Goal: Task Accomplishment & Management: Complete application form

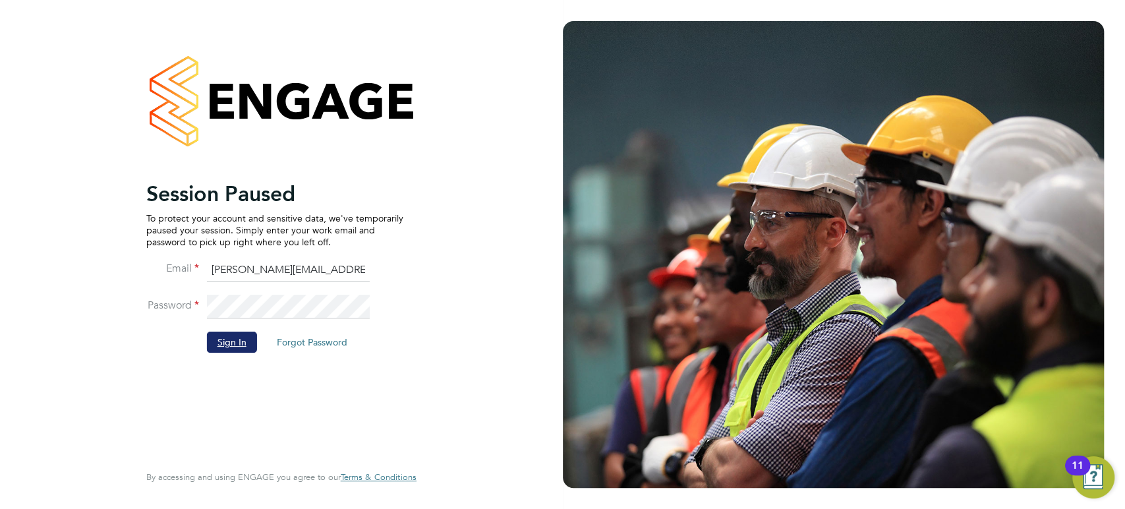
click at [222, 345] on button "Sign In" at bounding box center [232, 342] width 50 height 21
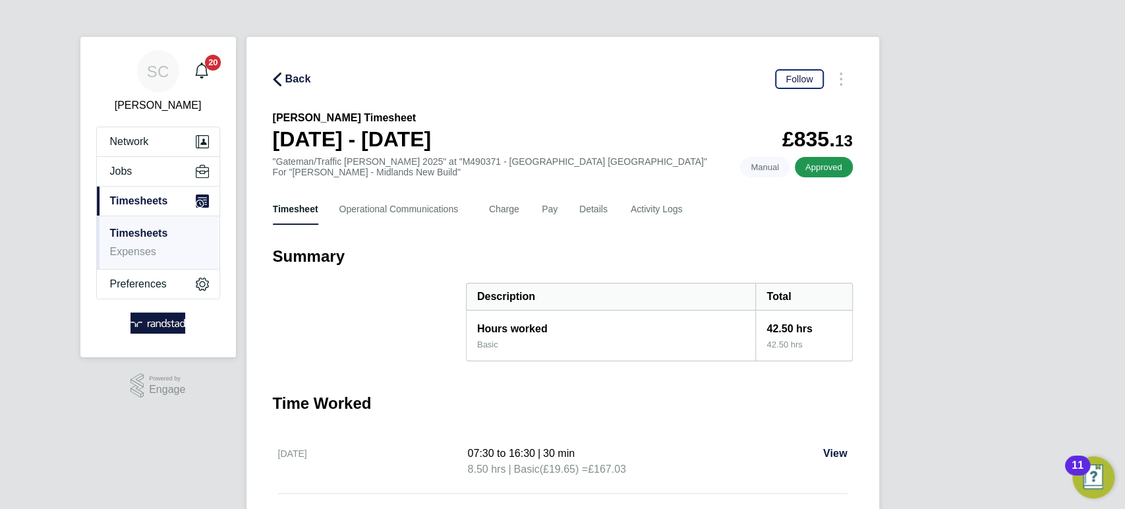
click at [148, 231] on link "Timesheets" at bounding box center [139, 232] width 58 height 11
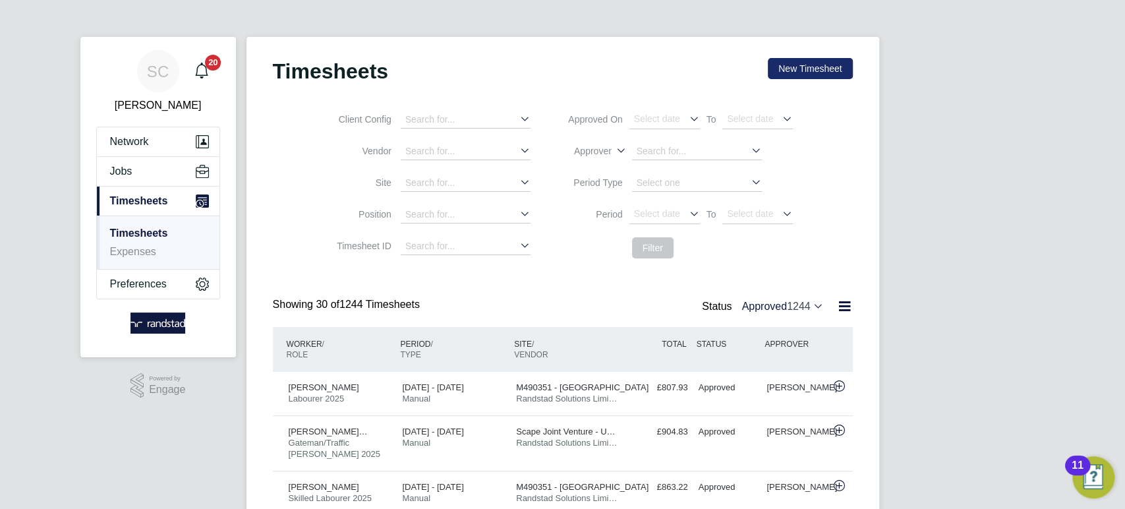
click at [797, 60] on button "New Timesheet" at bounding box center [810, 68] width 84 height 21
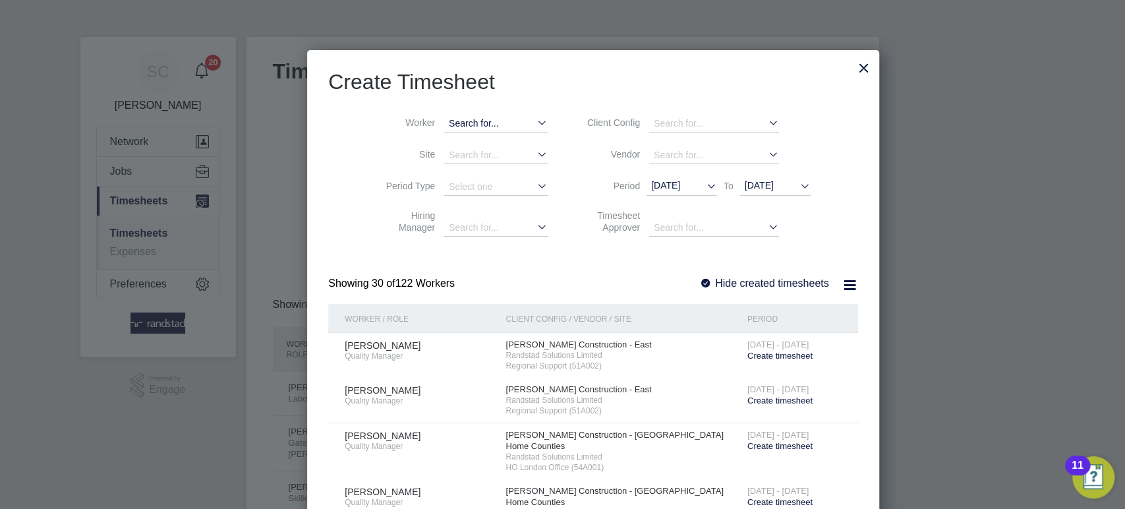
click at [444, 119] on input at bounding box center [495, 123] width 103 height 17
click at [432, 171] on b "Ope" at bounding box center [428, 175] width 18 height 11
type input "Opeyeni Kolawole"
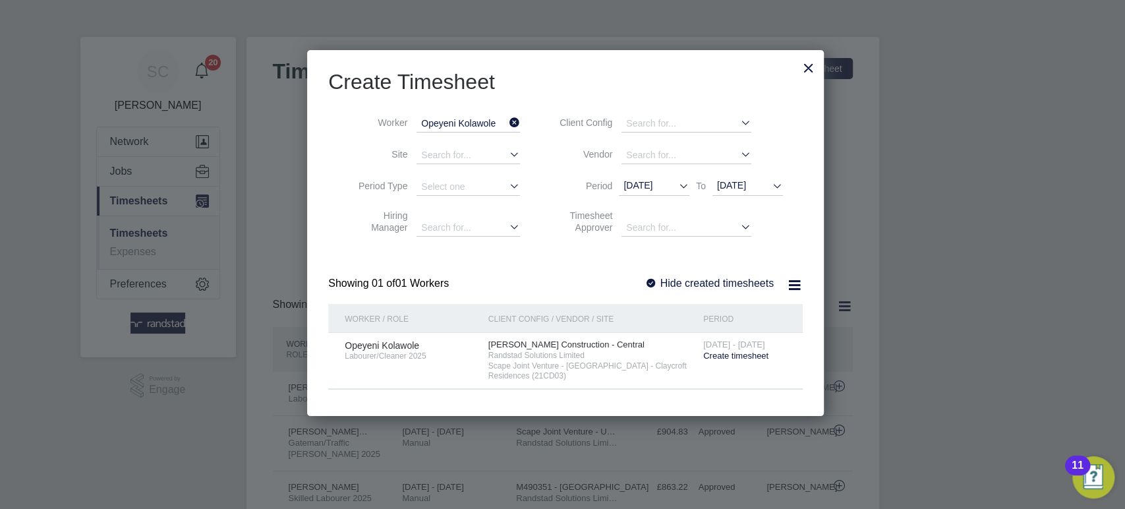
click at [726, 357] on span "Create timesheet" at bounding box center [735, 356] width 65 height 10
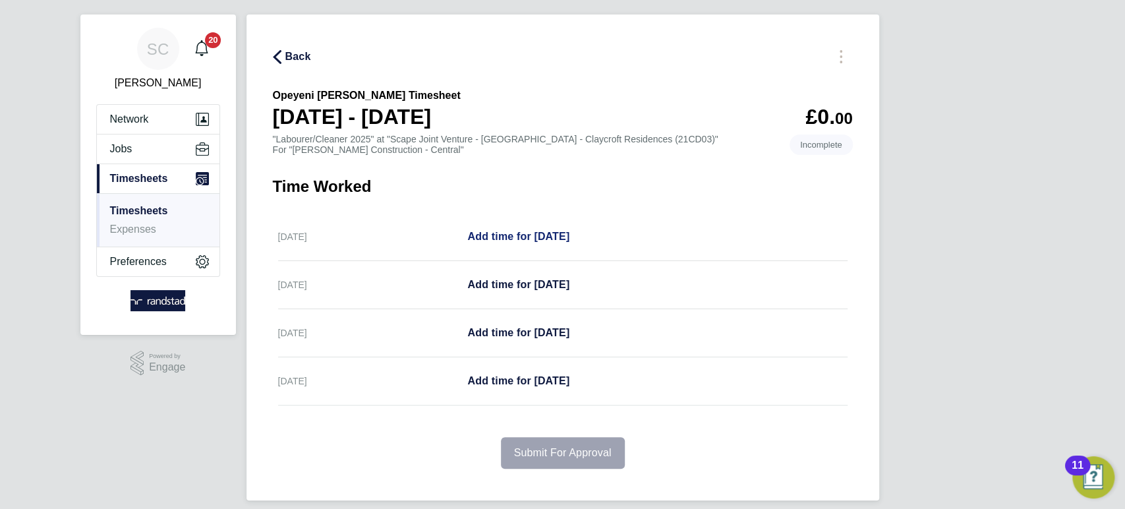
click at [517, 229] on link "Add time for [DATE]" at bounding box center [518, 237] width 102 height 16
select select "60"
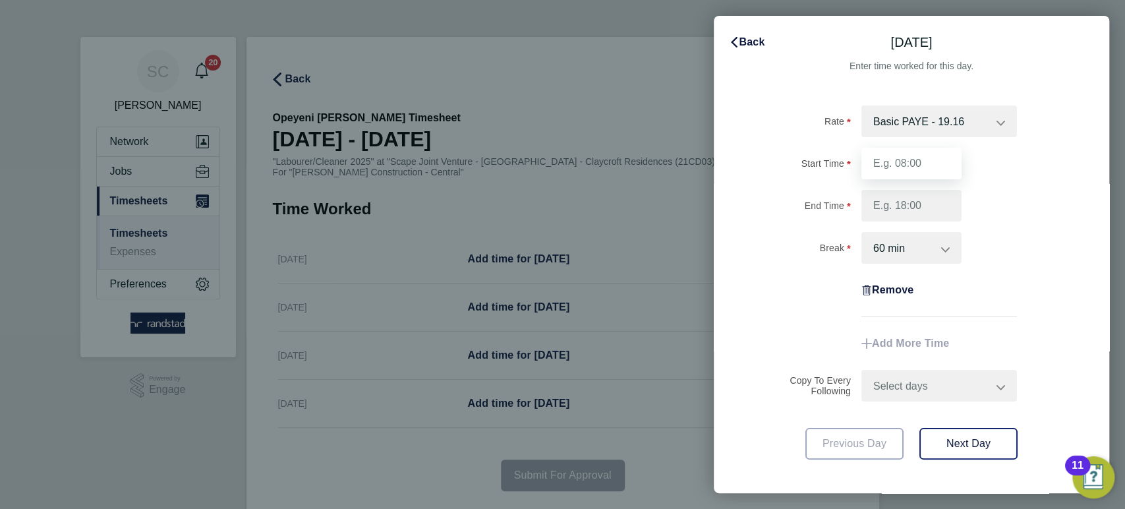
click at [926, 162] on input "Start Time" at bounding box center [911, 164] width 100 height 32
type input "07:30"
click at [910, 205] on input "End Time" at bounding box center [911, 206] width 100 height 32
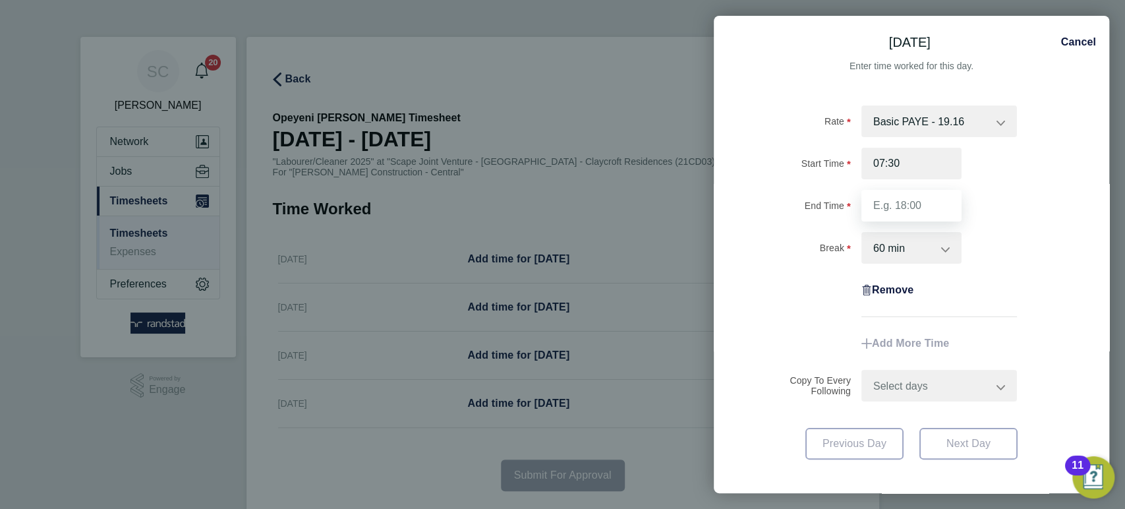
type input "16:30"
click at [898, 243] on select "0 min 15 min 30 min 45 min 60 min 75 min 90 min" at bounding box center [904, 247] width 82 height 29
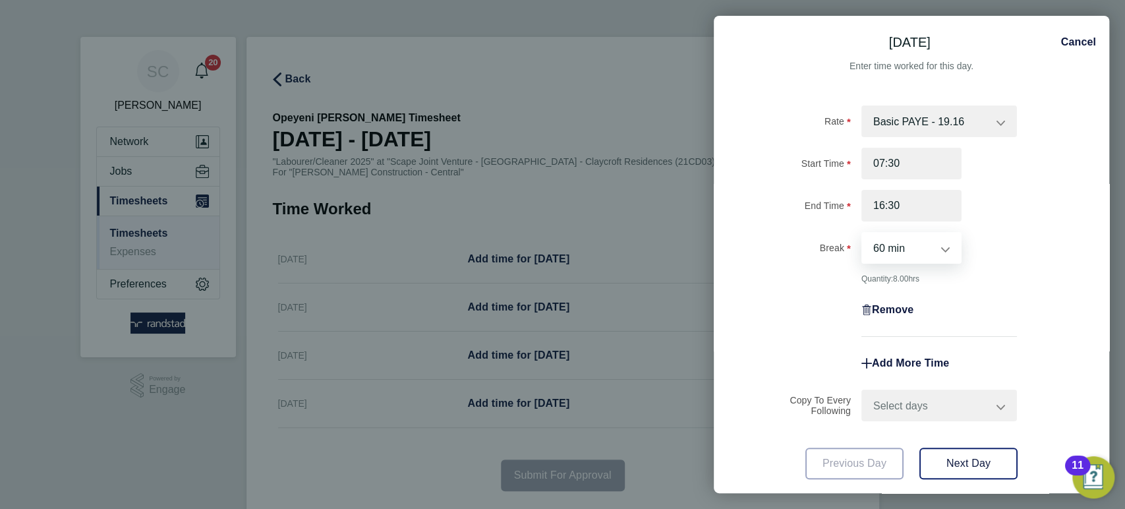
select select "30"
click at [863, 233] on select "0 min 15 min 30 min 45 min 60 min 75 min 90 min" at bounding box center [904, 247] width 82 height 29
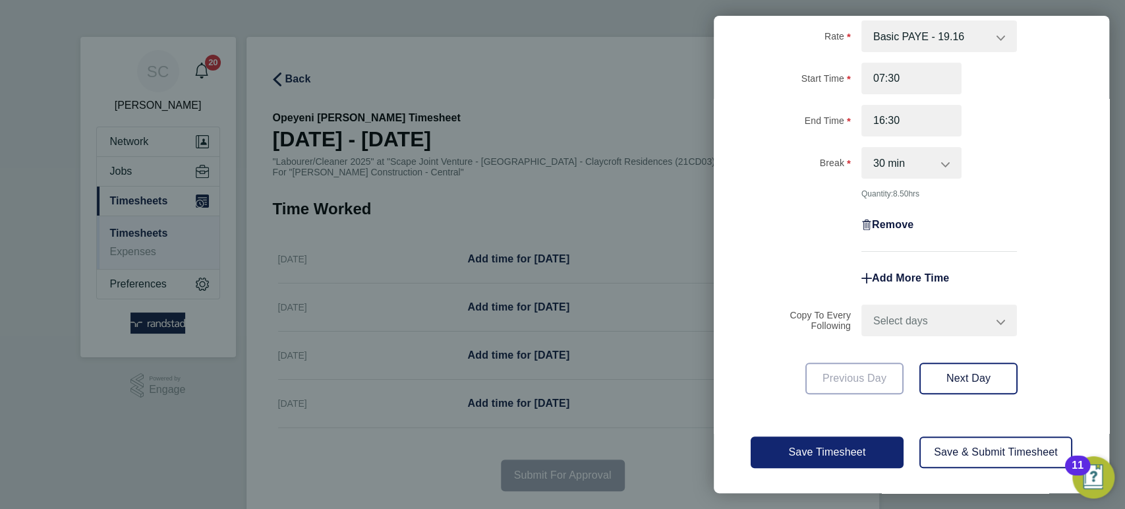
click at [851, 458] on button "Save Timesheet" at bounding box center [827, 452] width 153 height 32
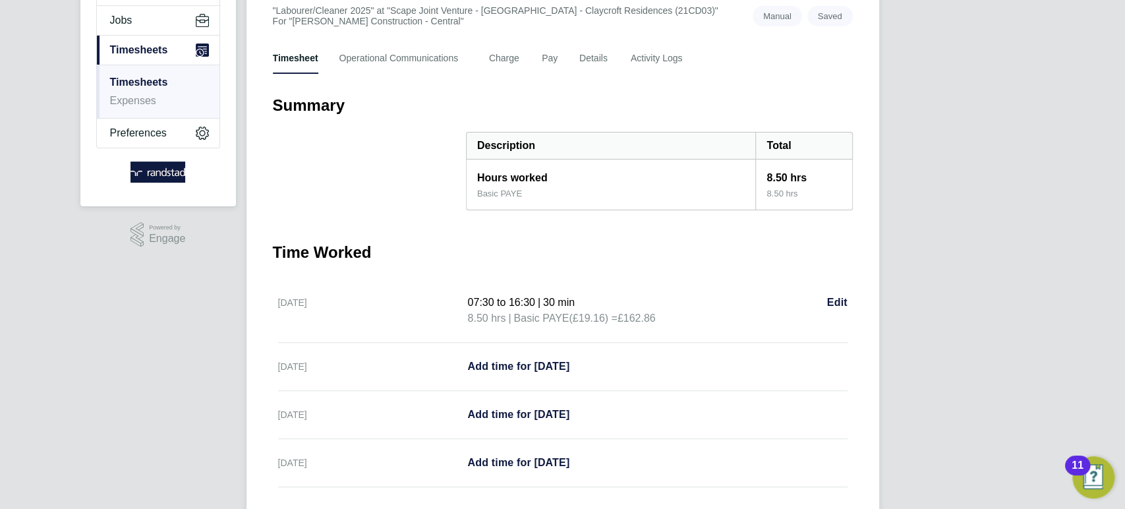
scroll to position [243, 0]
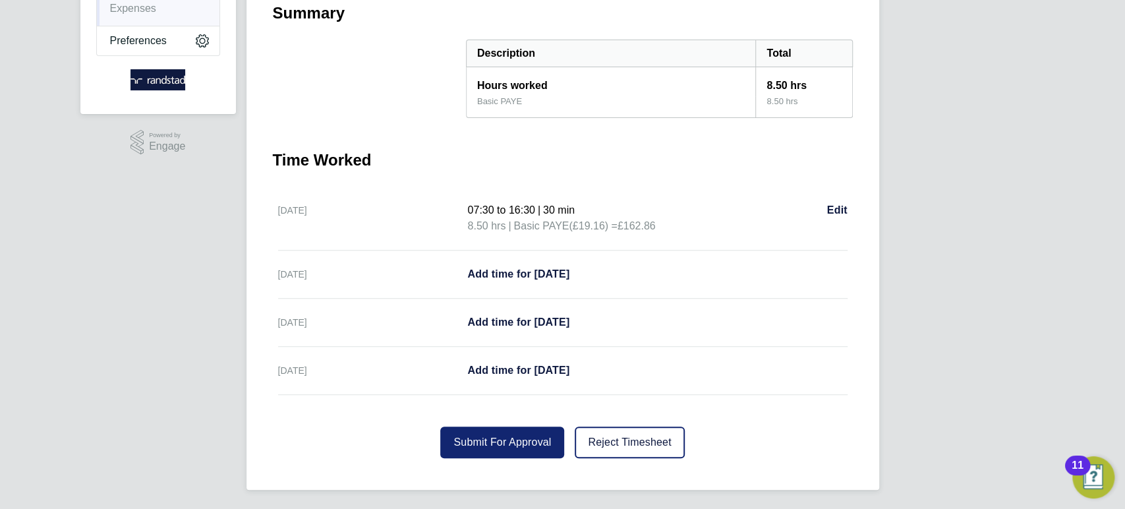
click at [484, 441] on span "Submit For Approval" at bounding box center [502, 441] width 98 height 11
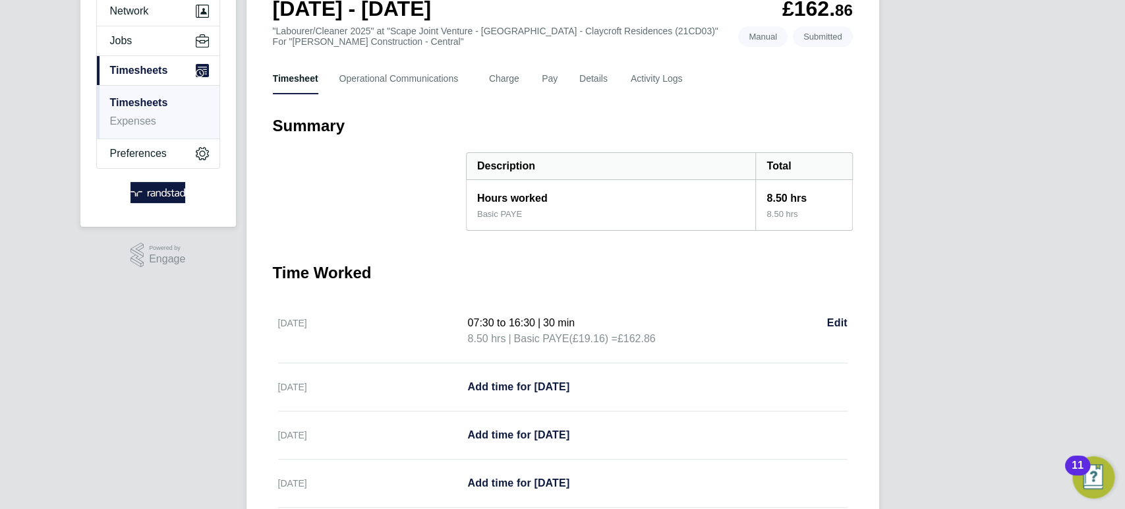
scroll to position [116, 0]
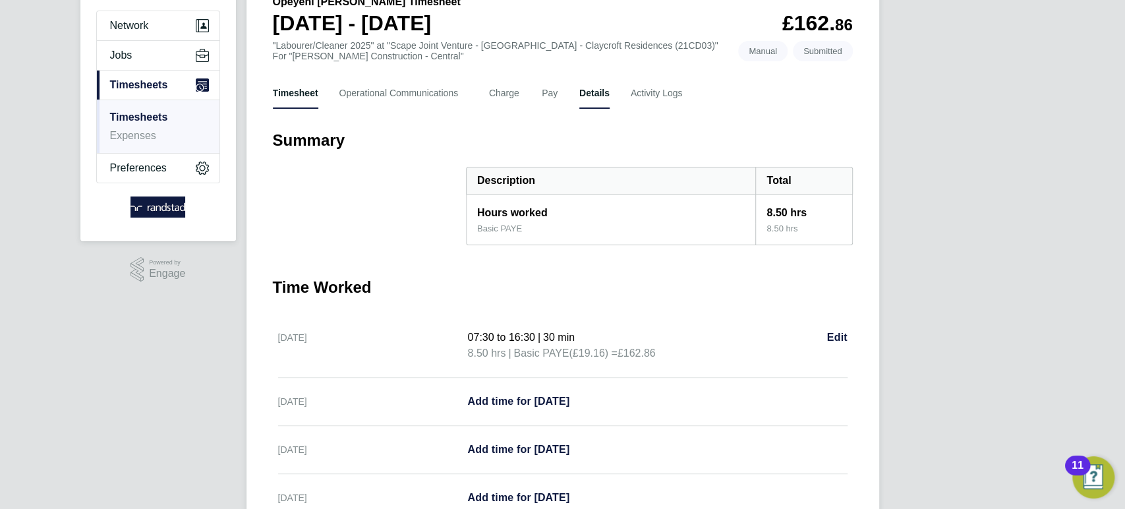
click at [592, 95] on button "Details" at bounding box center [594, 93] width 30 height 32
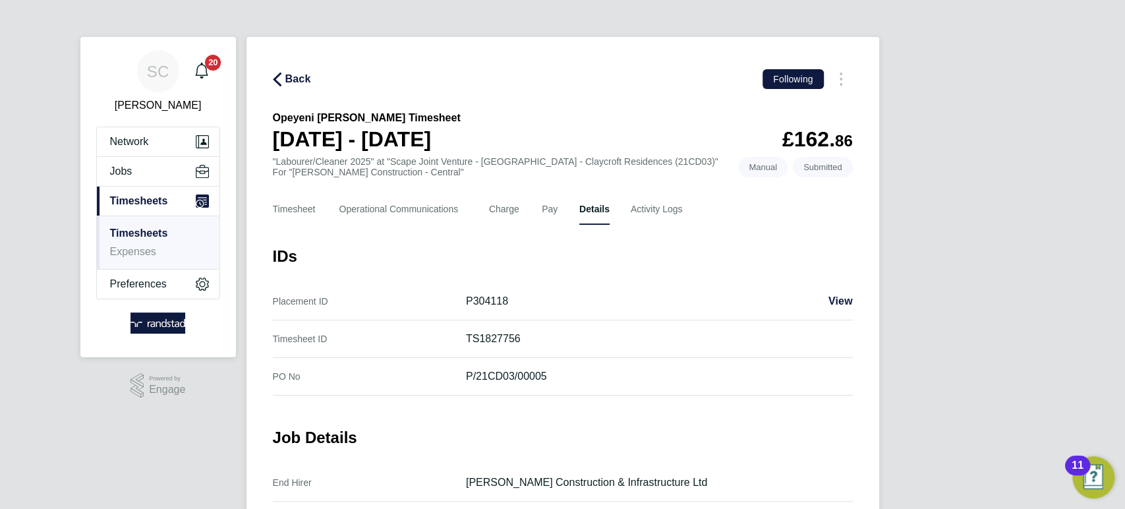
click at [307, 86] on span "Back" at bounding box center [298, 79] width 26 height 16
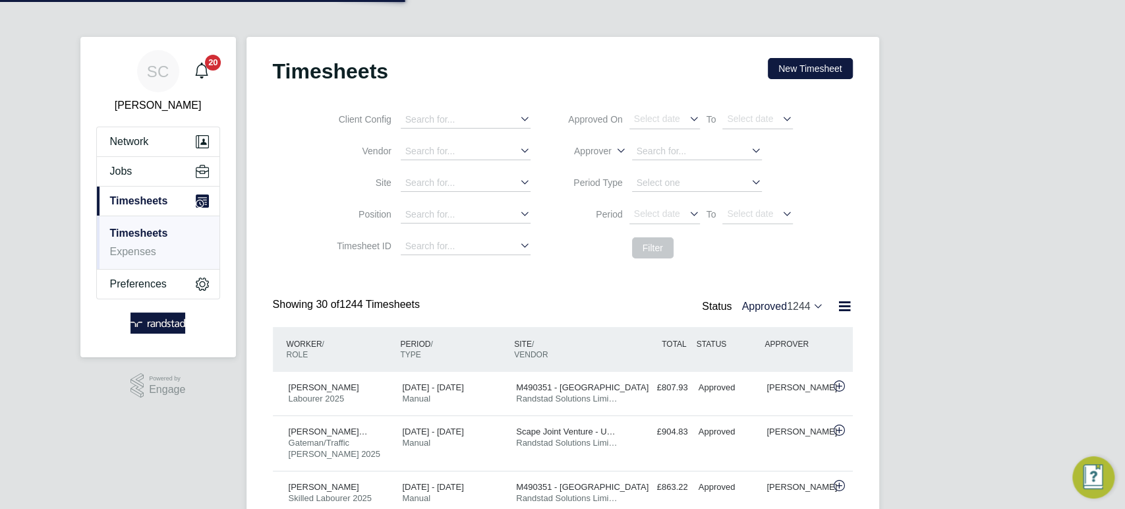
click at [813, 78] on button "New Timesheet" at bounding box center [810, 68] width 84 height 21
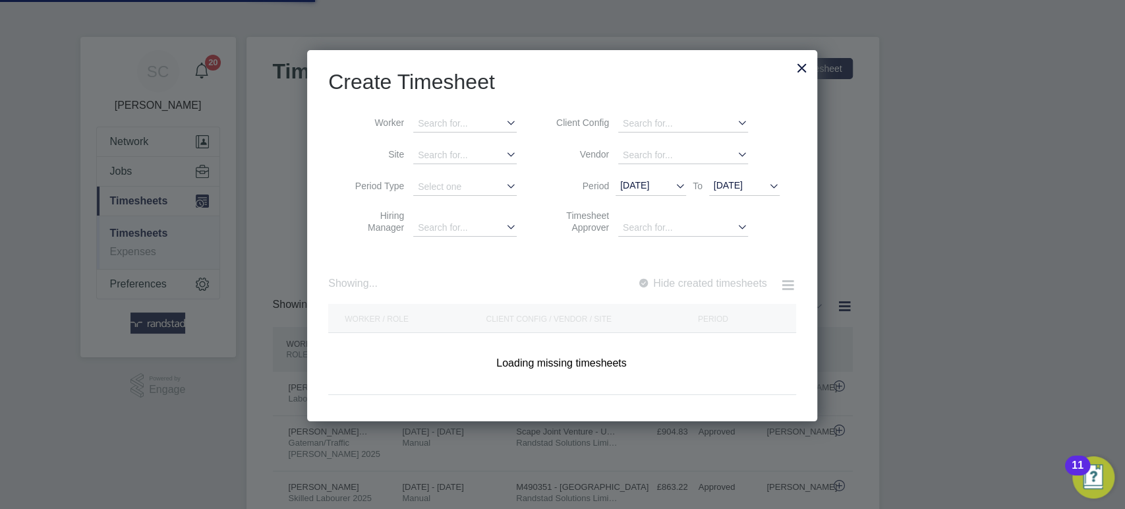
scroll to position [33, 114]
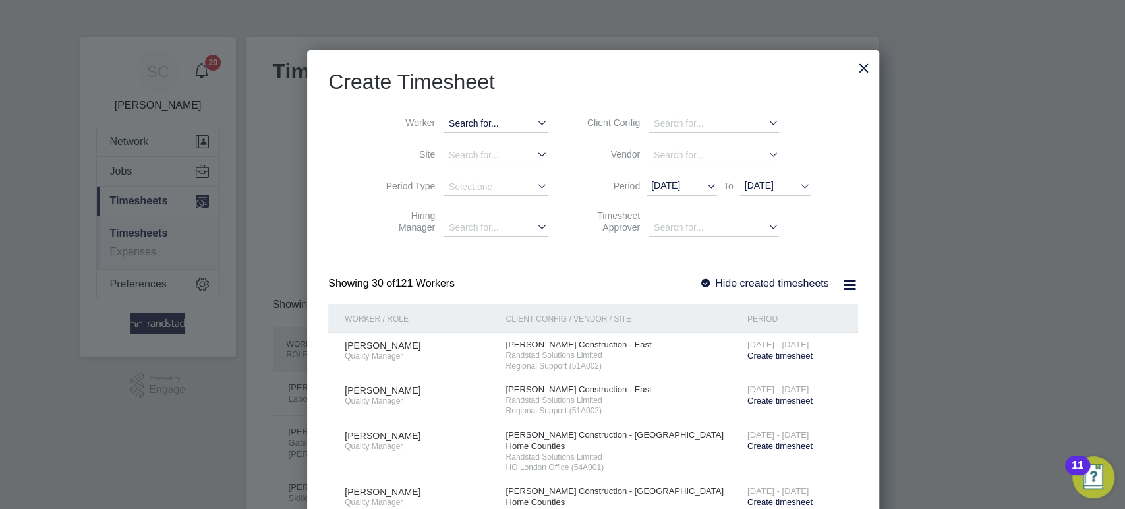
click at [444, 125] on input at bounding box center [495, 123] width 103 height 17
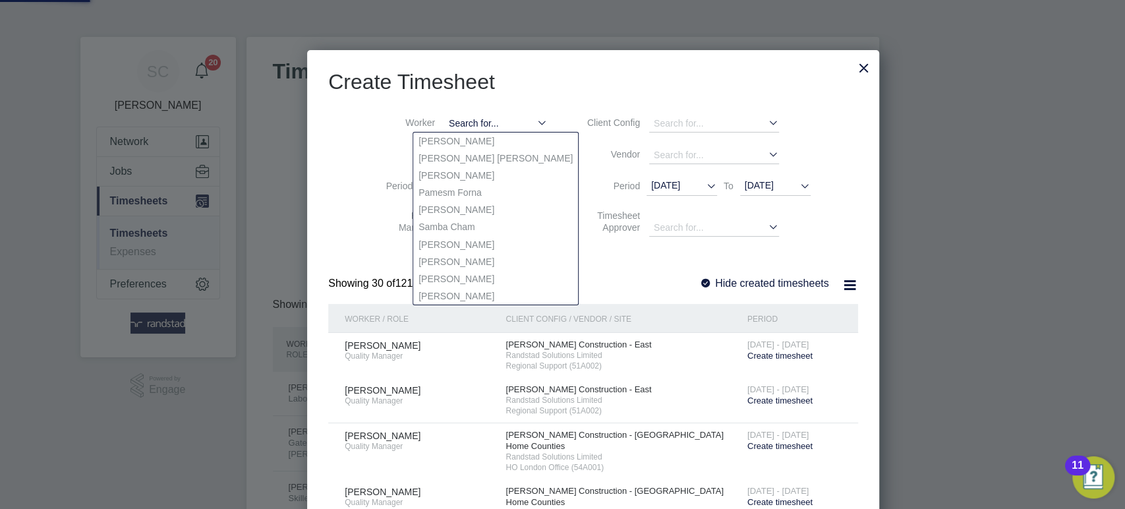
paste input "[PERSON_NAME] ([PERSON_NAME])"
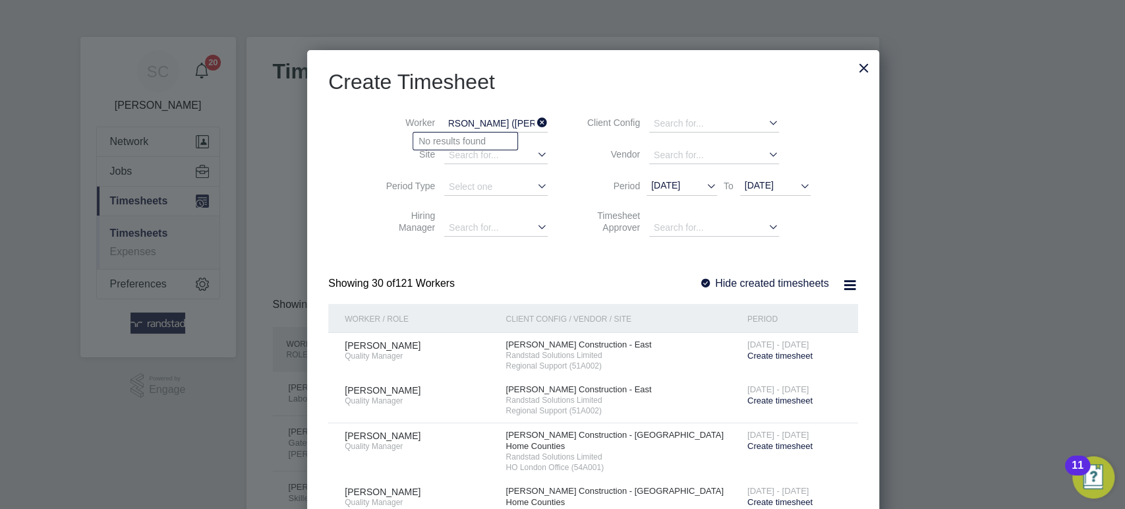
type input "[PERSON_NAME] ([PERSON_NAME])"
click at [535, 122] on icon at bounding box center [535, 122] width 0 height 18
click at [444, 119] on input at bounding box center [495, 123] width 103 height 17
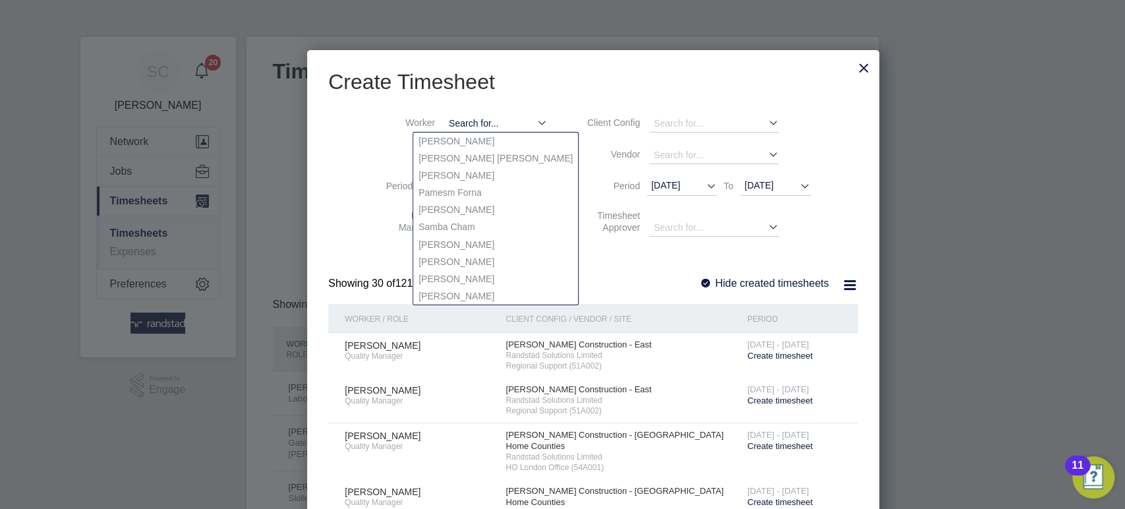
paste input "[DEMOGRAPHIC_DATA][PERSON_NAME]"
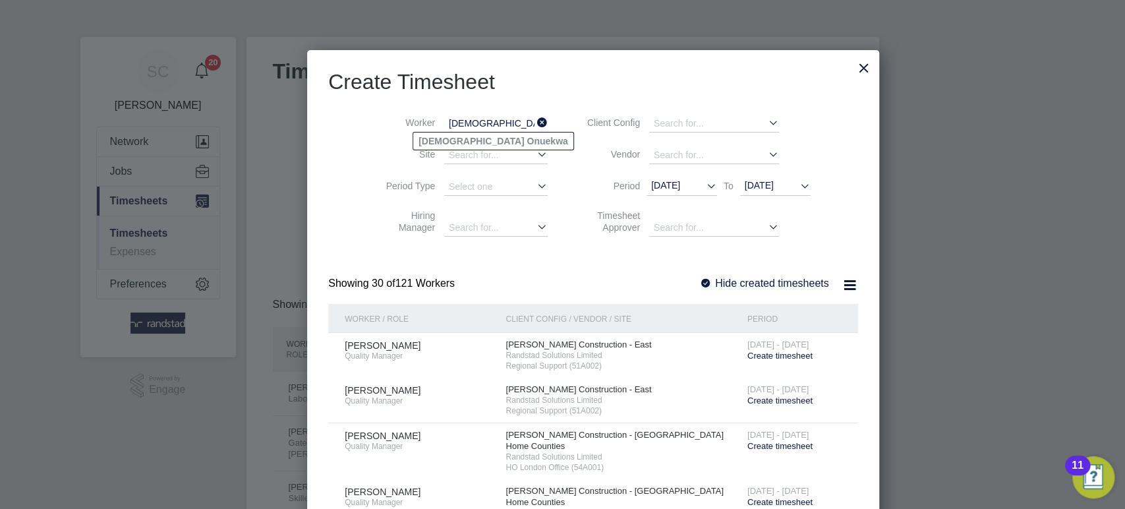
type input "[DEMOGRAPHIC_DATA][PERSON_NAME]"
click at [745, 185] on span "[DATE]" at bounding box center [759, 185] width 29 height 11
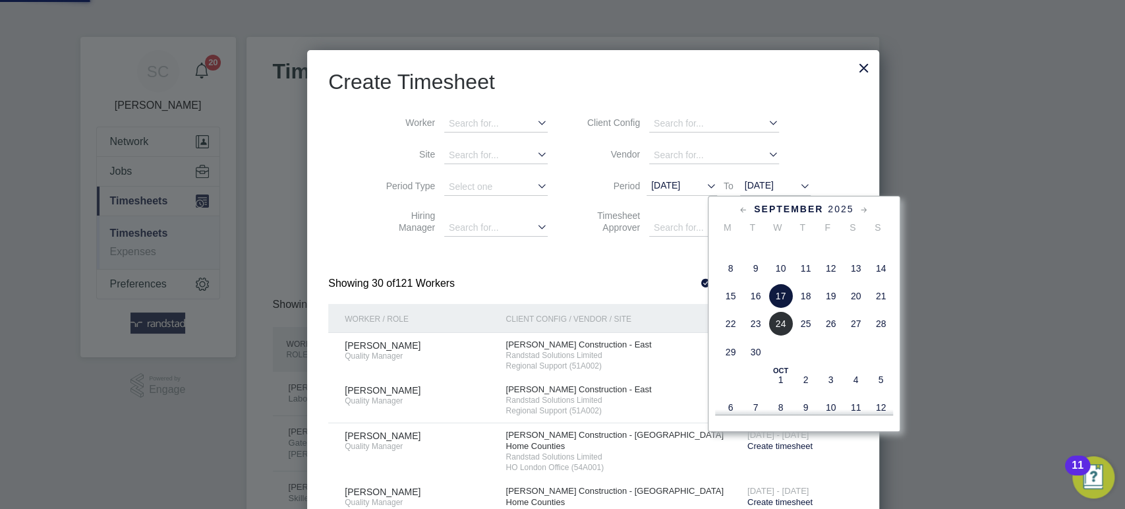
click at [828, 308] on span "19" at bounding box center [831, 295] width 25 height 25
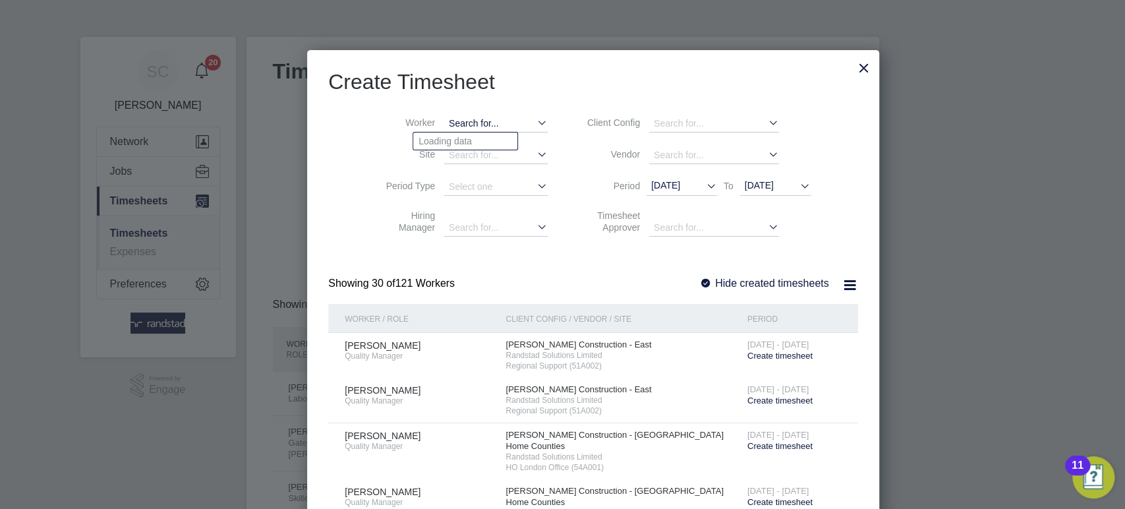
click at [444, 127] on input at bounding box center [495, 123] width 103 height 17
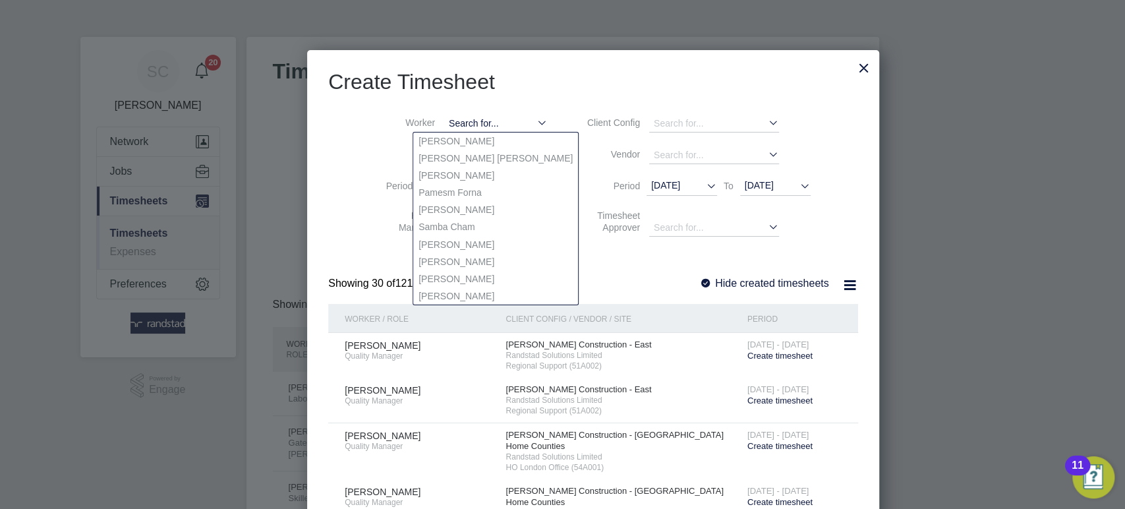
paste input "[DEMOGRAPHIC_DATA][PERSON_NAME]"
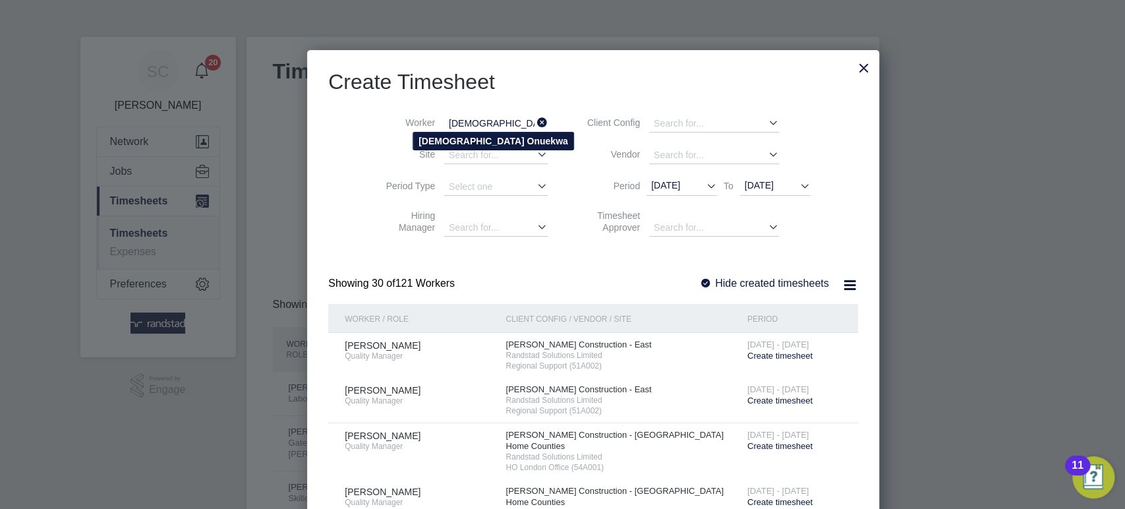
type input "[DEMOGRAPHIC_DATA][PERSON_NAME]"
click at [447, 138] on b "[DEMOGRAPHIC_DATA]" at bounding box center [471, 141] width 105 height 11
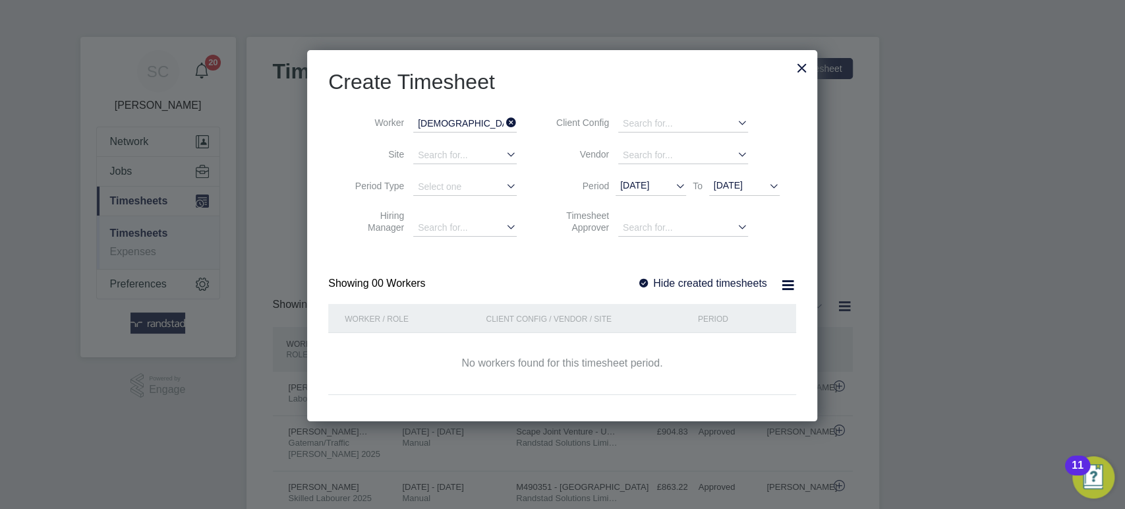
click at [645, 286] on div at bounding box center [643, 283] width 13 height 13
click at [731, 187] on span "[DATE]" at bounding box center [728, 185] width 29 height 11
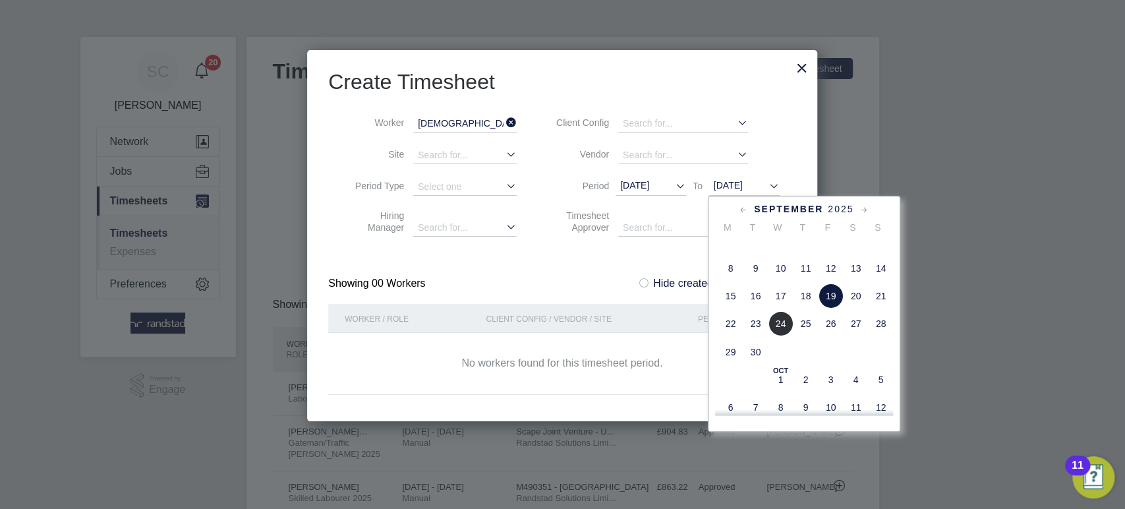
click at [831, 308] on span "19" at bounding box center [831, 295] width 25 height 25
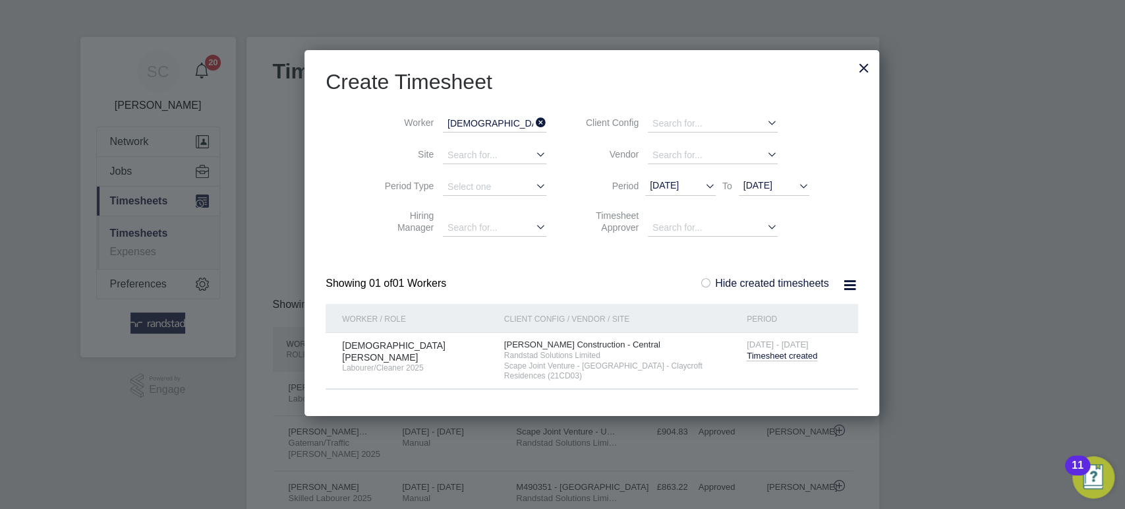
click at [747, 361] on span "Timesheet created" at bounding box center [782, 356] width 71 height 11
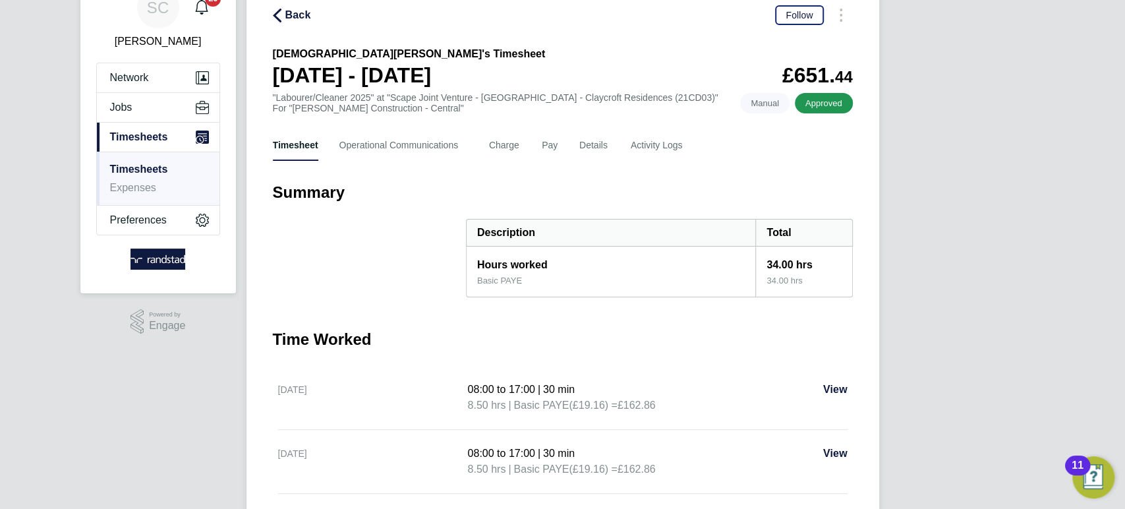
click at [287, 17] on span "Back" at bounding box center [298, 15] width 26 height 16
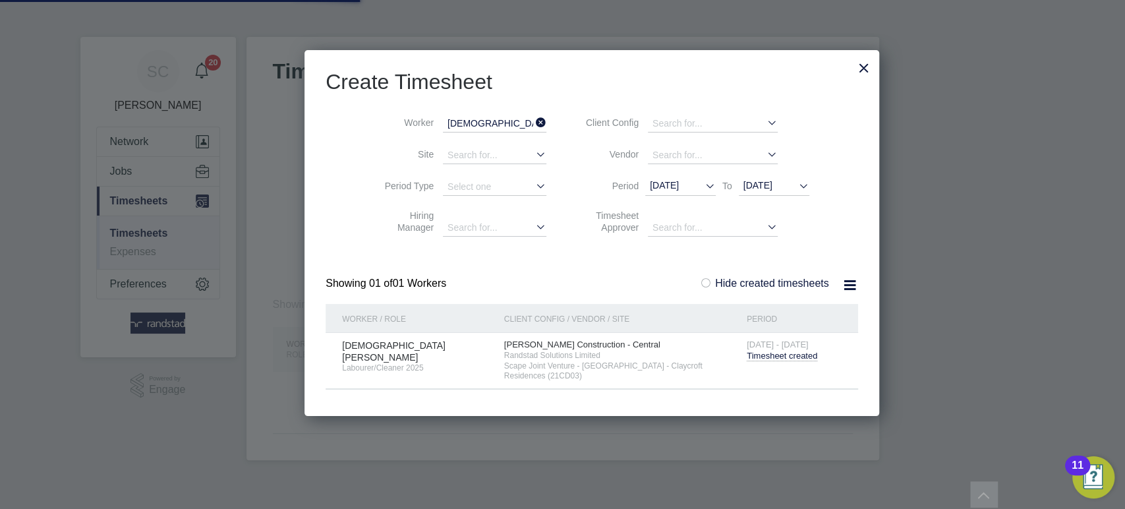
scroll to position [7, 6]
click at [449, 117] on input "[DEMOGRAPHIC_DATA][PERSON_NAME]" at bounding box center [494, 123] width 103 height 17
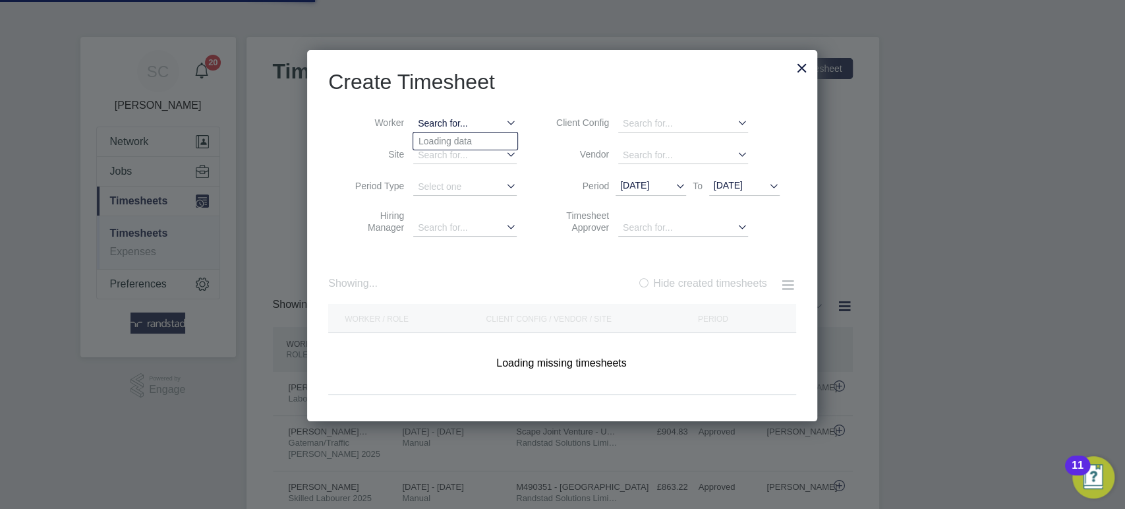
scroll to position [33, 114]
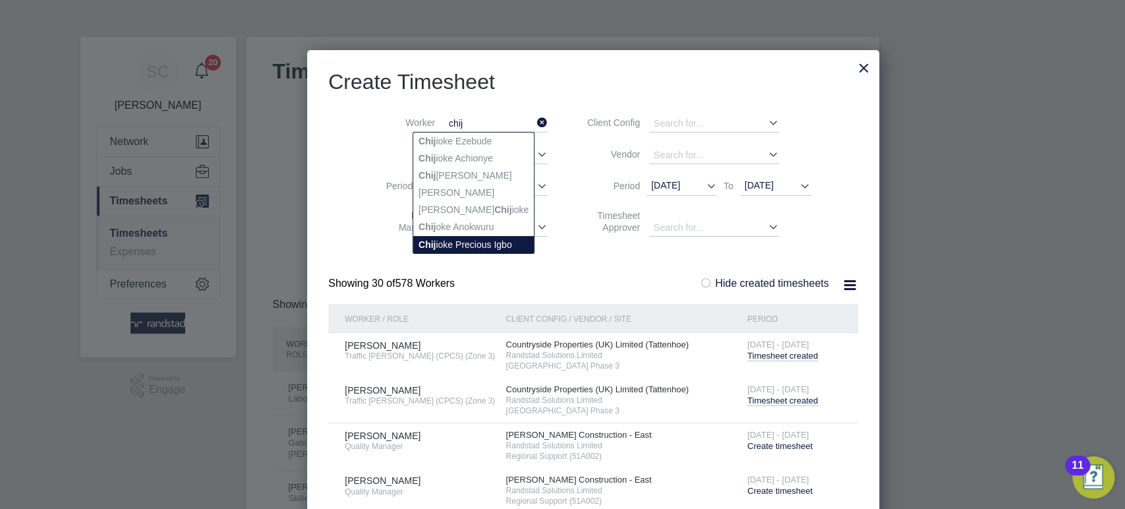
click at [436, 248] on li "Chij ioke Precious Igbo" at bounding box center [473, 244] width 121 height 17
type input "Chijioke Precious Igbo"
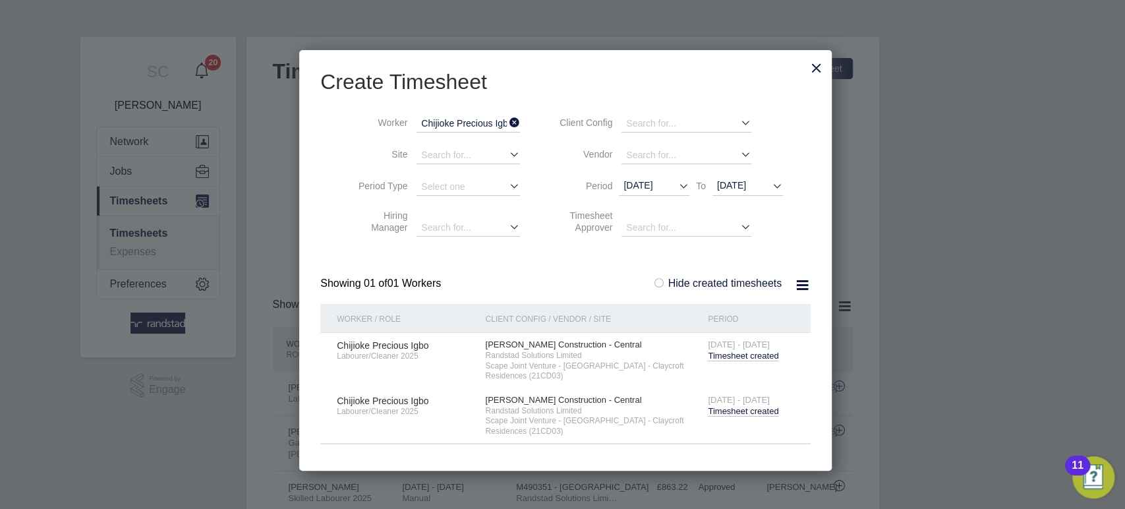
click at [734, 412] on span "Timesheet created" at bounding box center [743, 411] width 71 height 11
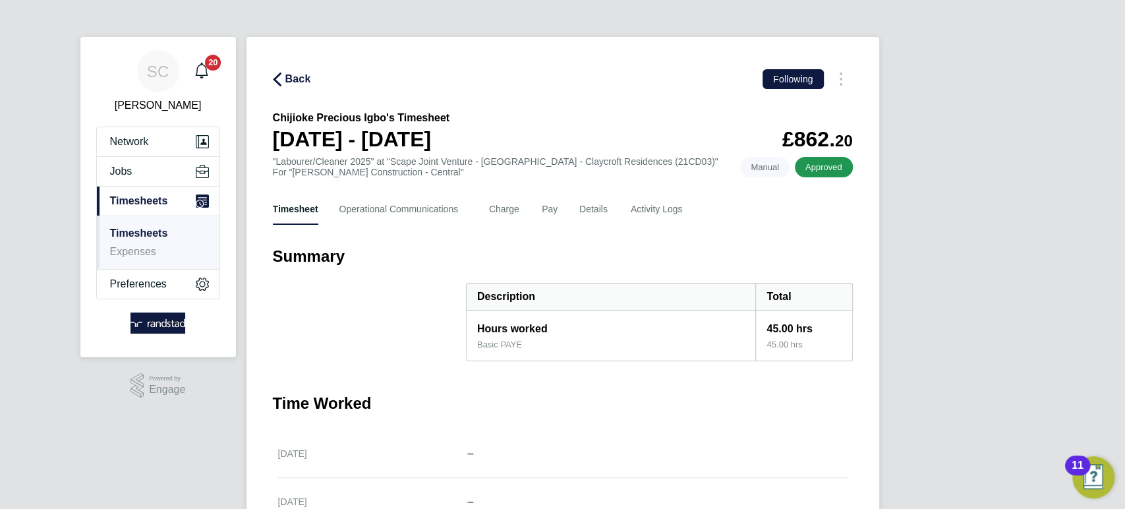
click at [293, 75] on span "Back" at bounding box center [298, 79] width 26 height 16
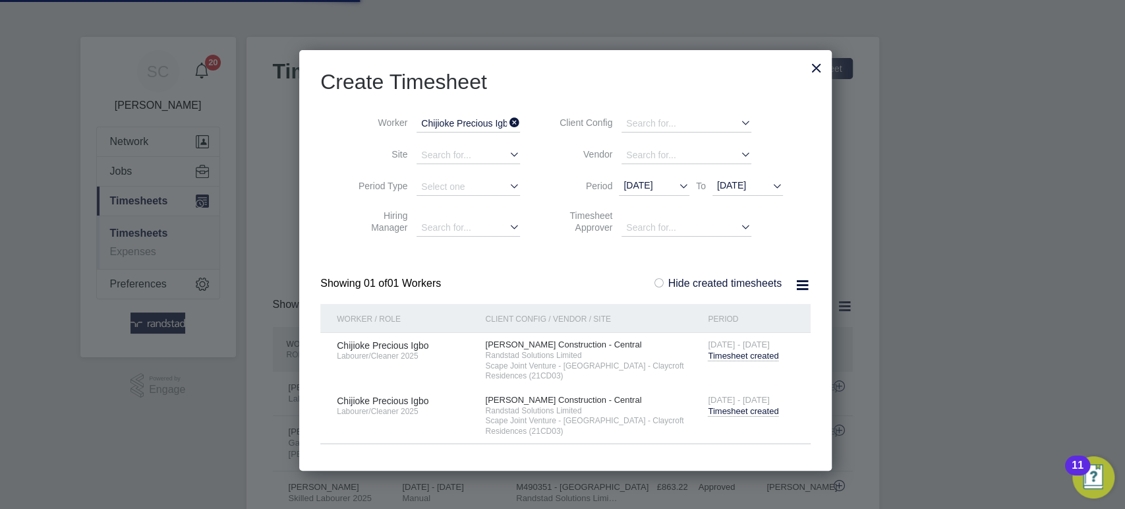
click at [436, 124] on input "Chijioke Precious Igbo" at bounding box center [468, 123] width 103 height 17
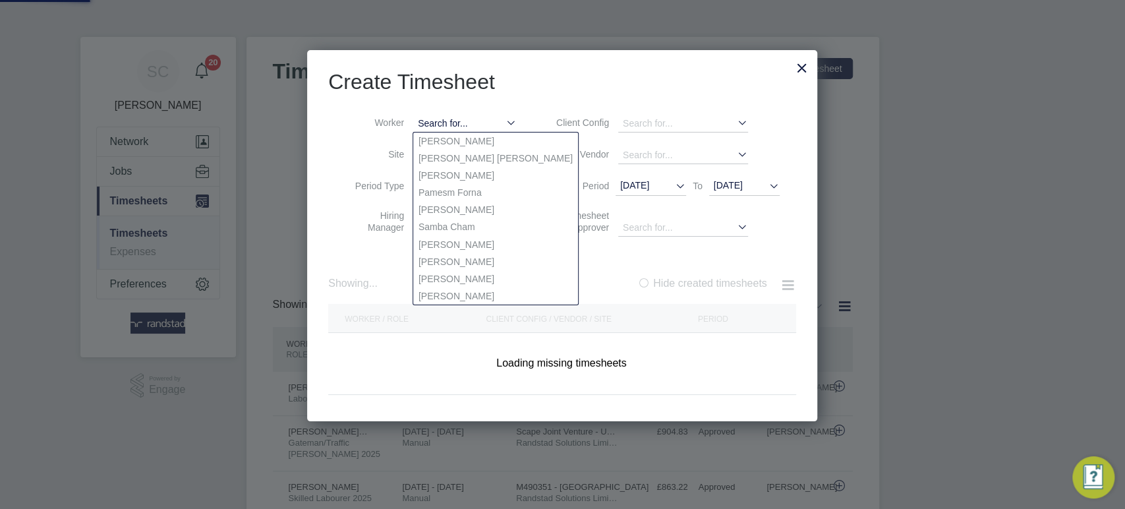
scroll to position [7, 6]
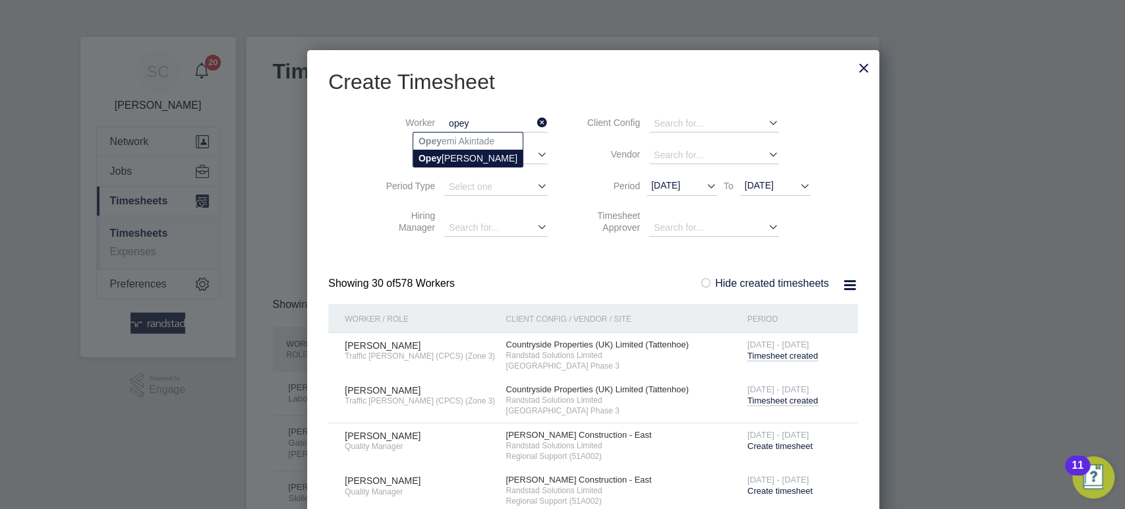
click at [433, 150] on li "Opey [PERSON_NAME]" at bounding box center [467, 158] width 109 height 17
type input "Opeyeni Kolawole"
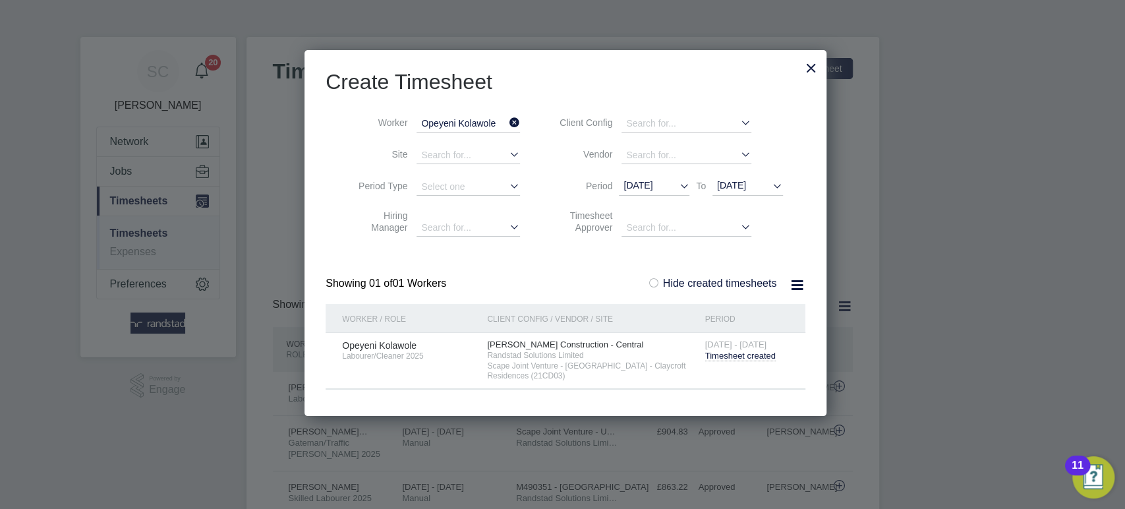
click at [736, 357] on span "Timesheet created" at bounding box center [740, 356] width 71 height 11
